Goal: Find specific page/section: Find specific page/section

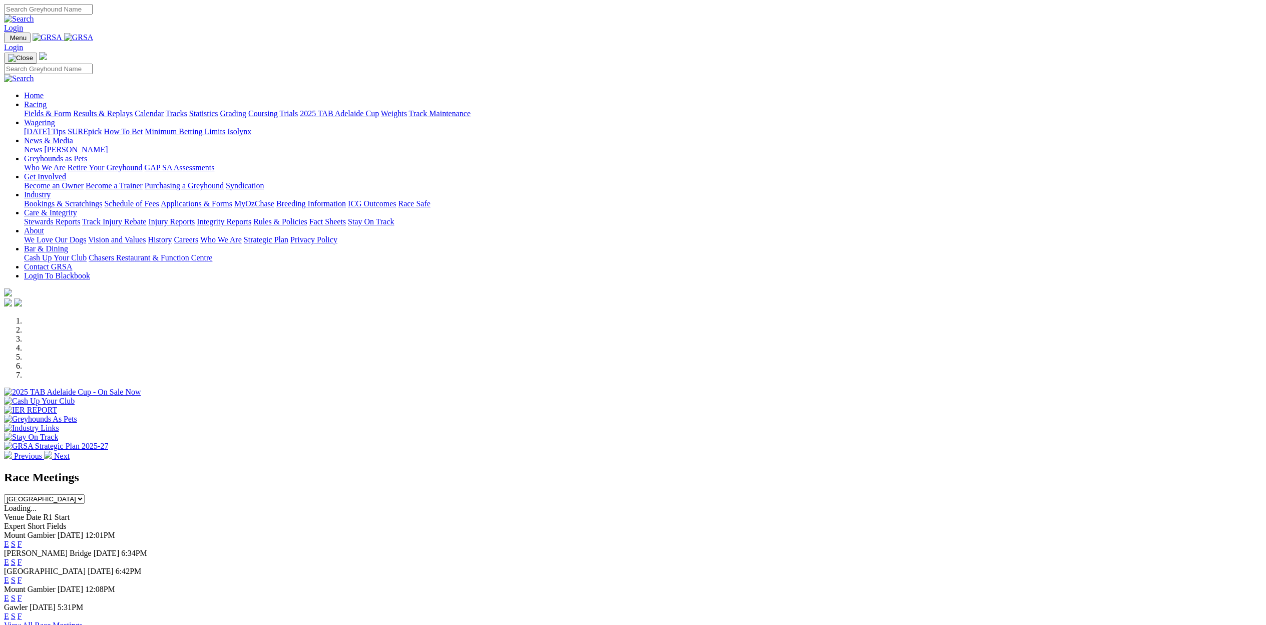
scroll to position [106, 0]
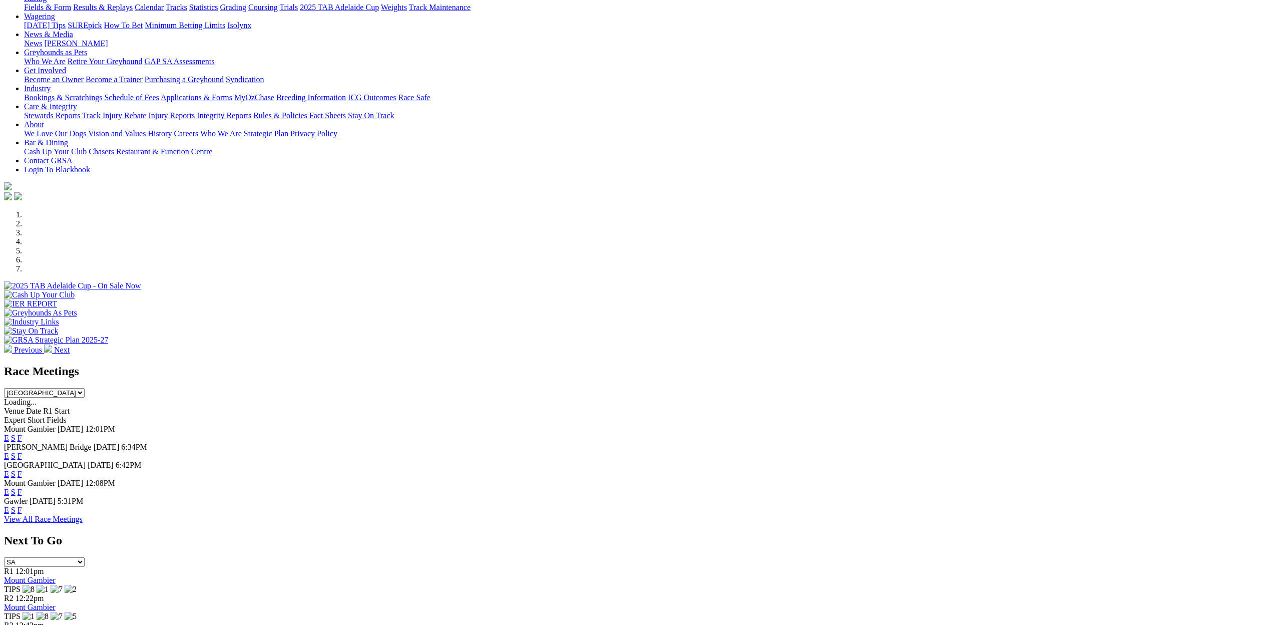
click at [9, 434] on link "E" at bounding box center [6, 438] width 5 height 9
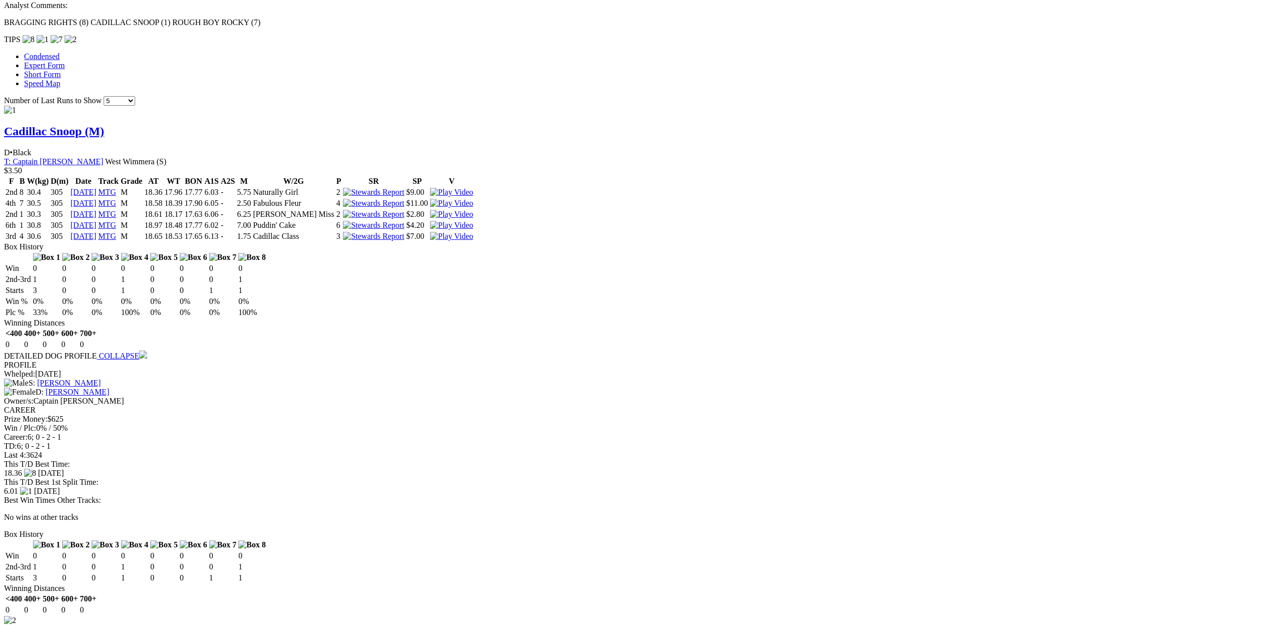
scroll to position [868, 0]
